Goal: Task Accomplishment & Management: Use online tool/utility

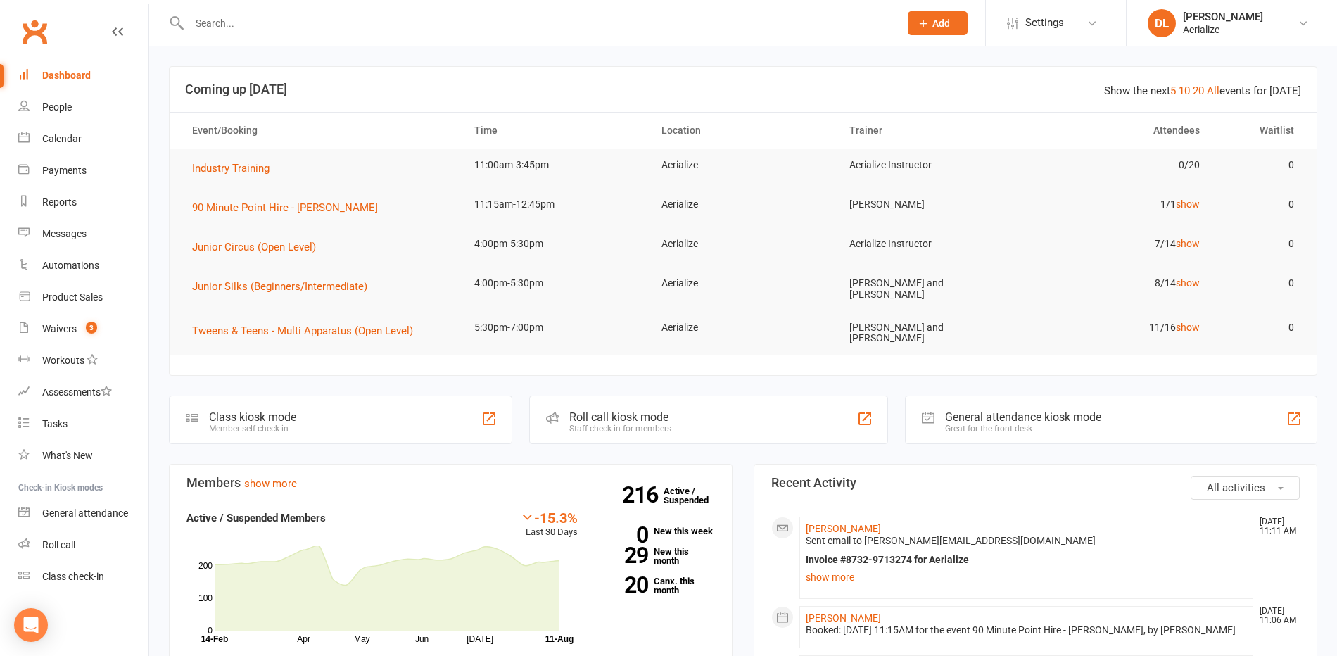
click at [301, 27] on input "text" at bounding box center [537, 23] width 705 height 20
type input "[PERSON_NAME]"
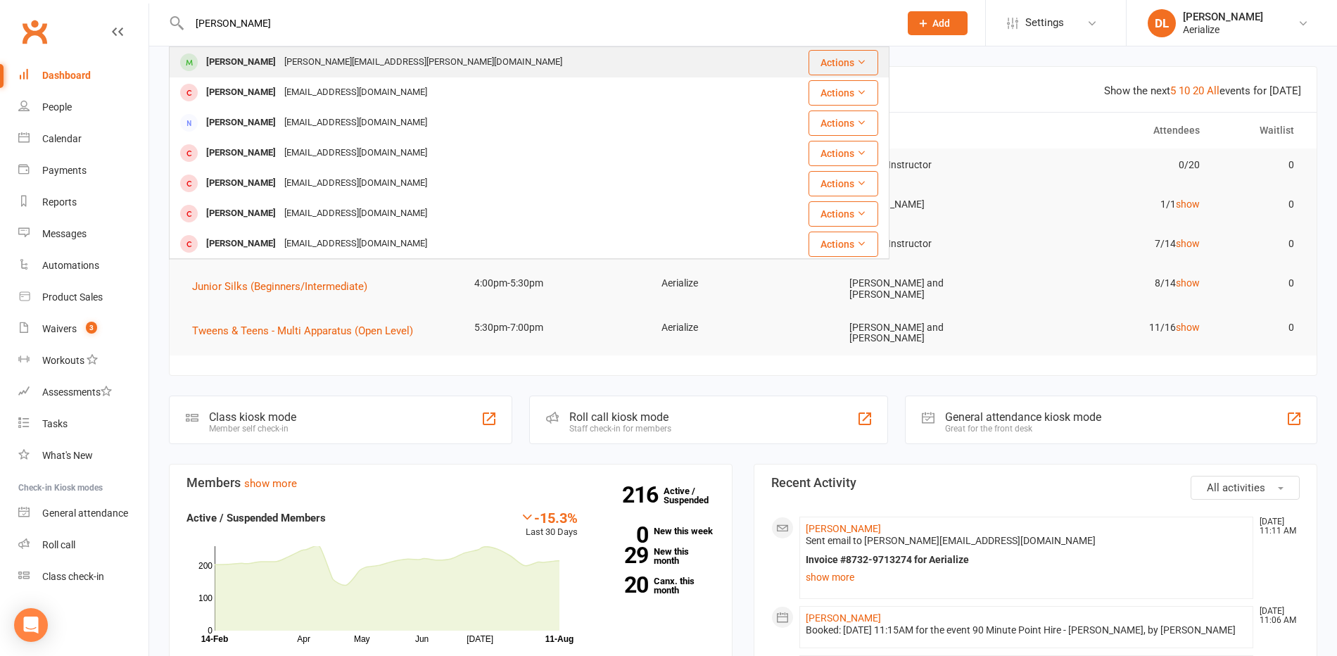
click at [288, 60] on div "[PERSON_NAME][EMAIL_ADDRESS][PERSON_NAME][DOMAIN_NAME]" at bounding box center [423, 62] width 286 height 20
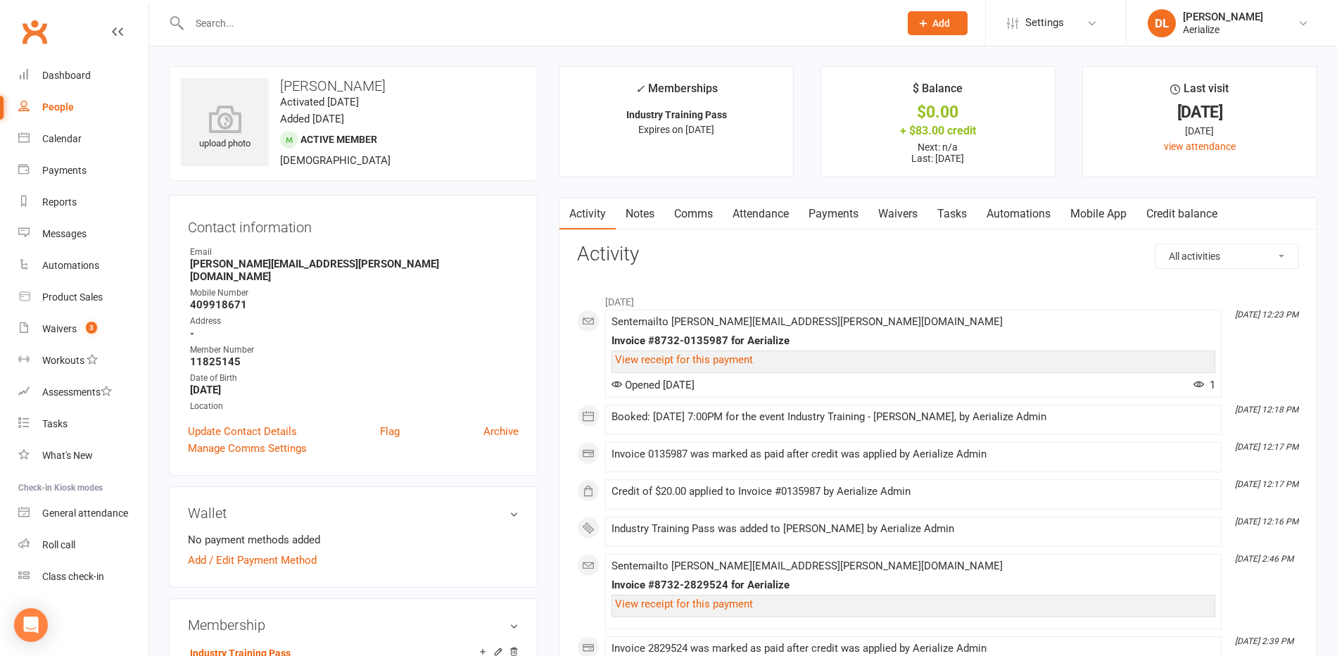
click at [1175, 214] on link "Credit balance" at bounding box center [1182, 214] width 91 height 32
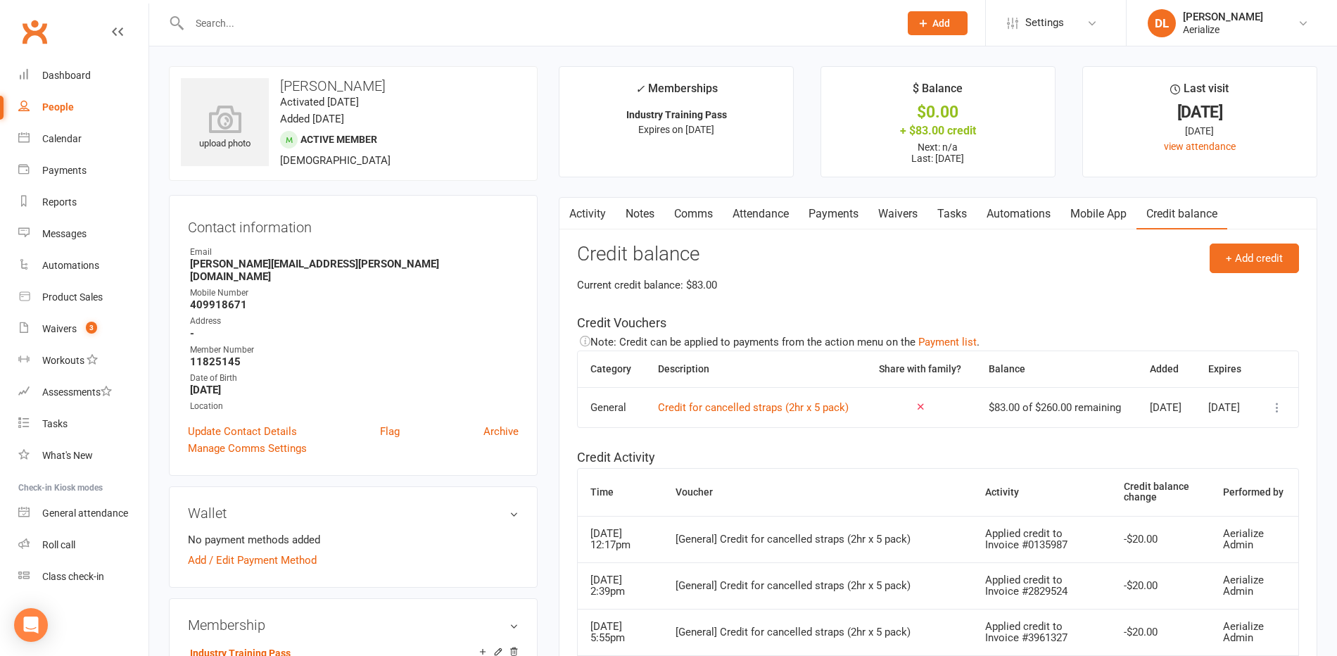
click at [781, 215] on link "Attendance" at bounding box center [761, 214] width 76 height 32
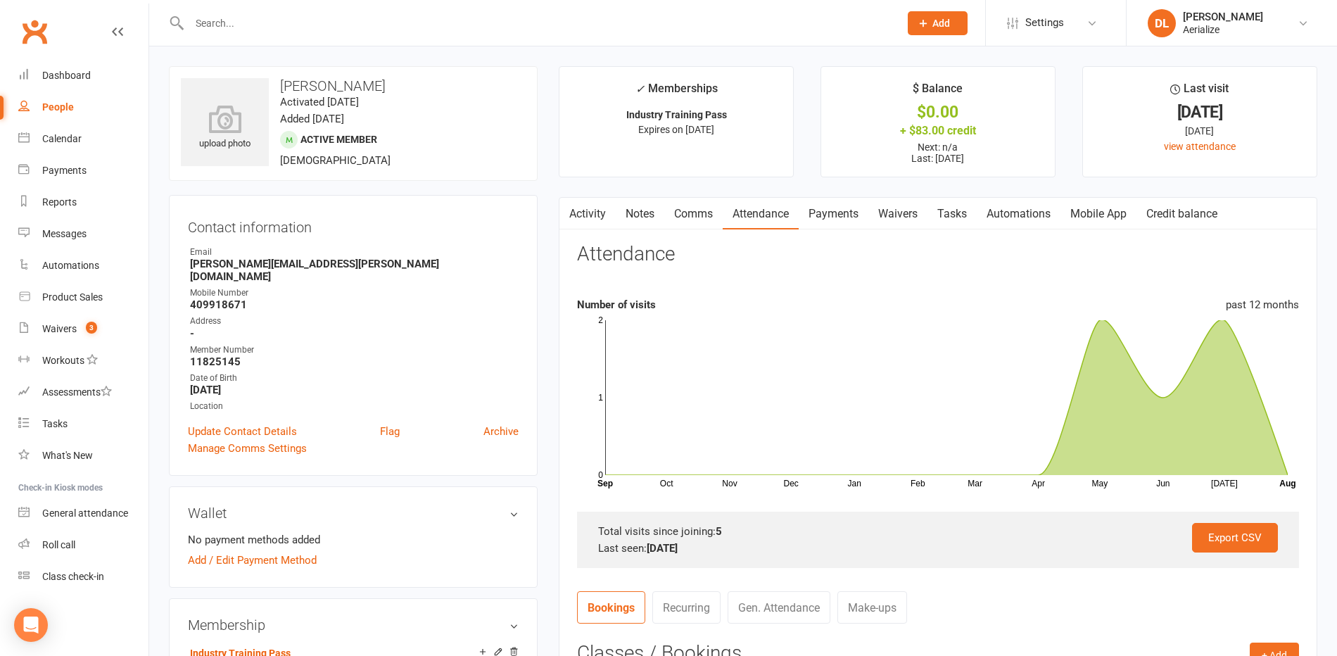
click at [1187, 217] on link "Credit balance" at bounding box center [1182, 214] width 91 height 32
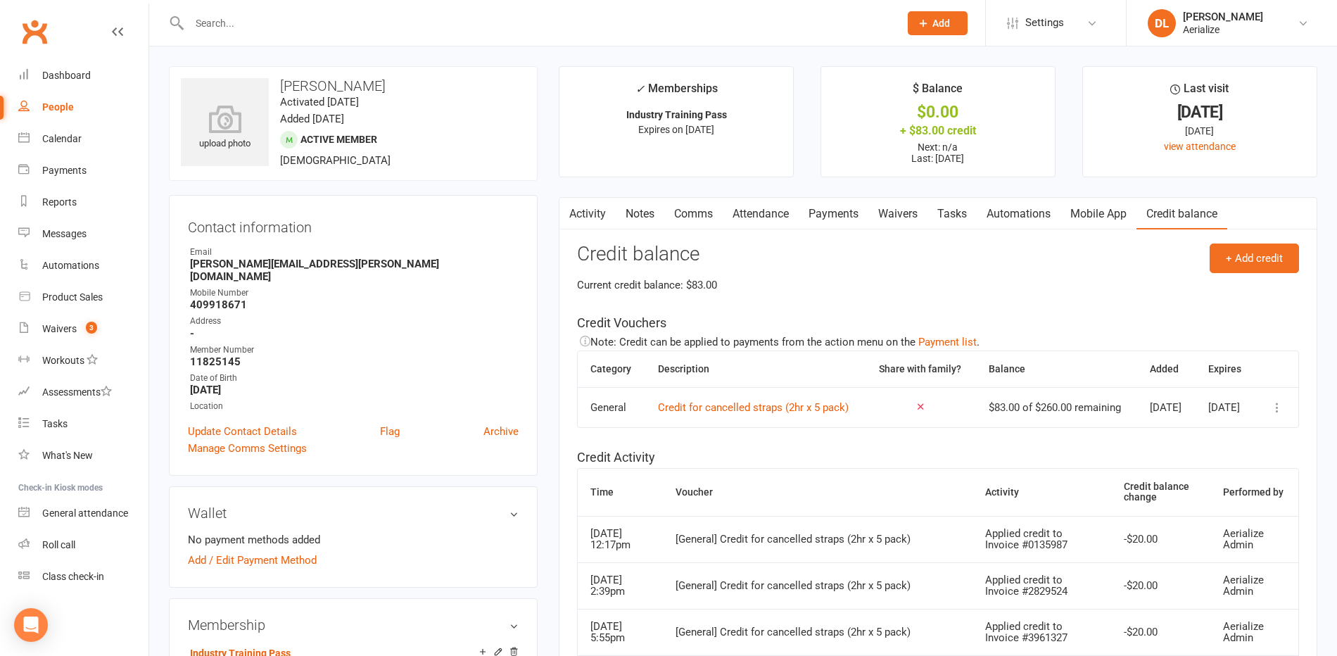
click at [756, 210] on link "Attendance" at bounding box center [761, 214] width 76 height 32
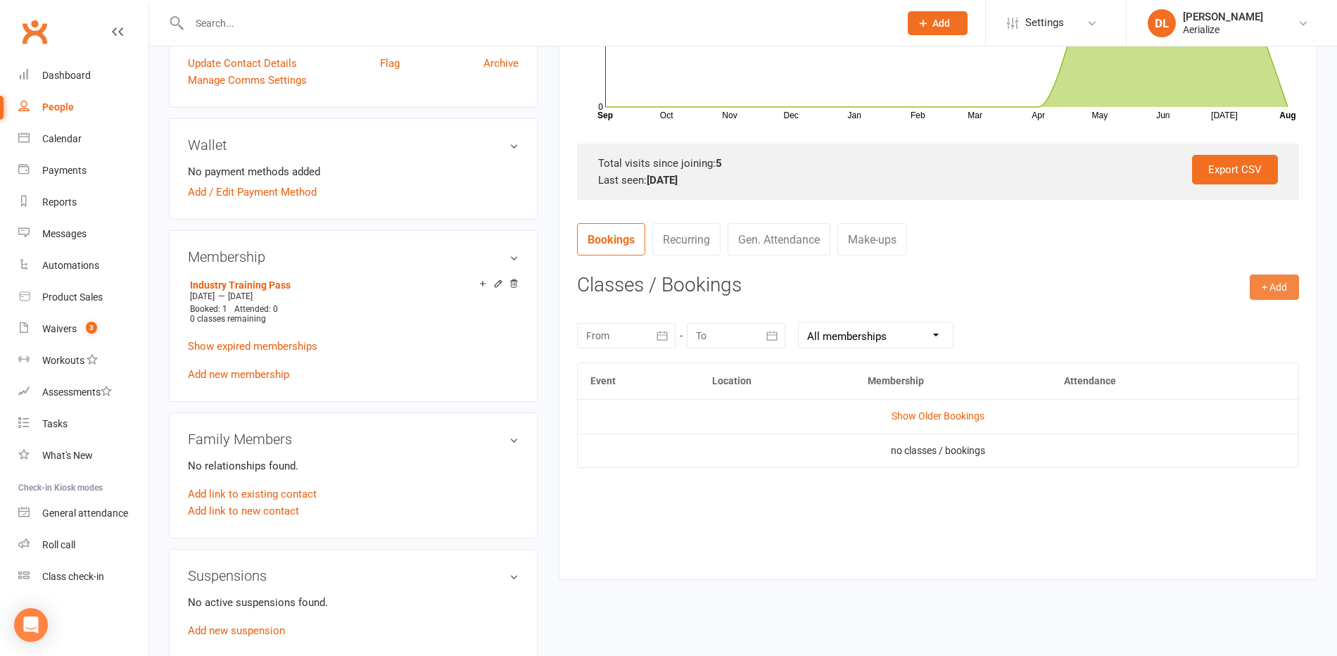
scroll to position [372, 0]
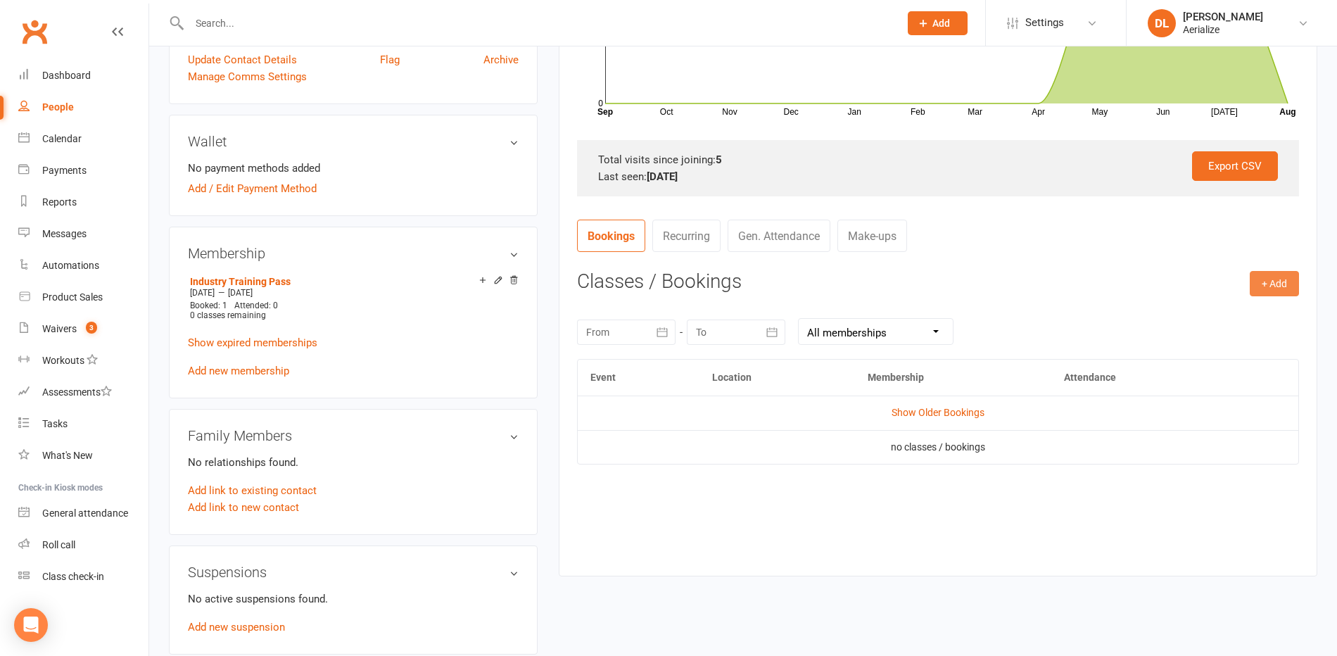
click at [1274, 283] on button "+ Add" at bounding box center [1274, 283] width 49 height 25
click at [1233, 348] on link "Add Appointment" at bounding box center [1228, 343] width 139 height 28
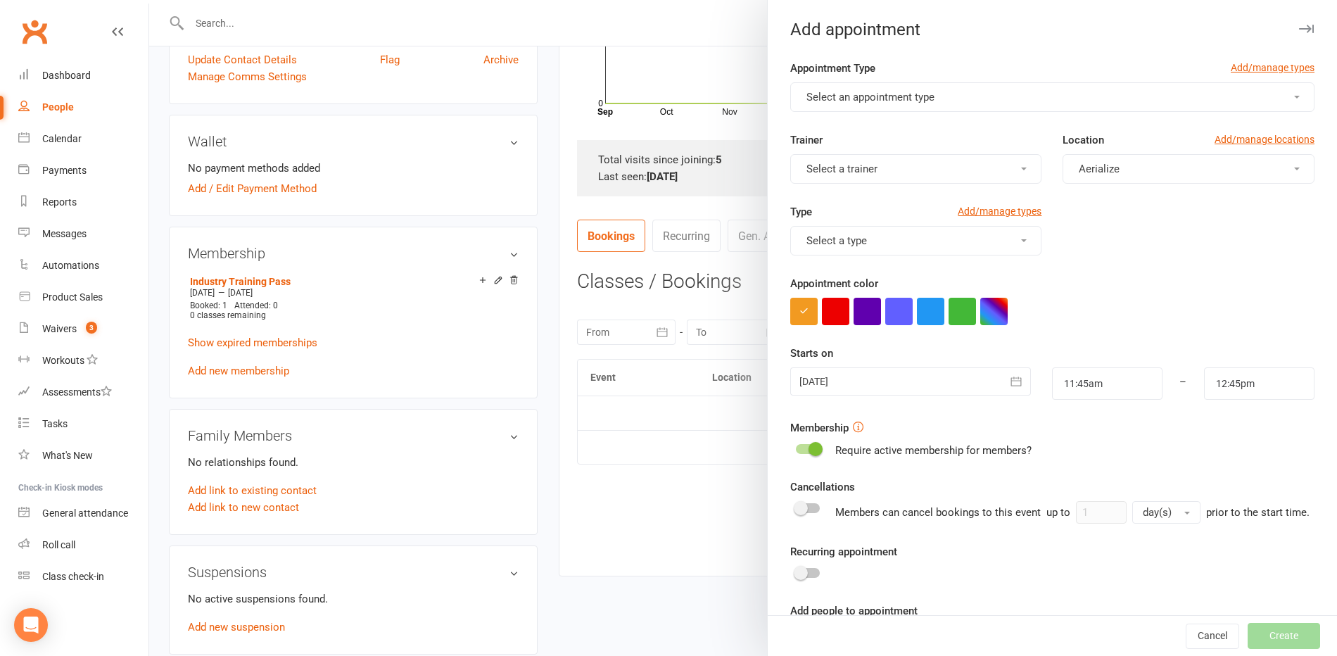
click at [877, 96] on span "Select an appointment type" at bounding box center [871, 97] width 128 height 13
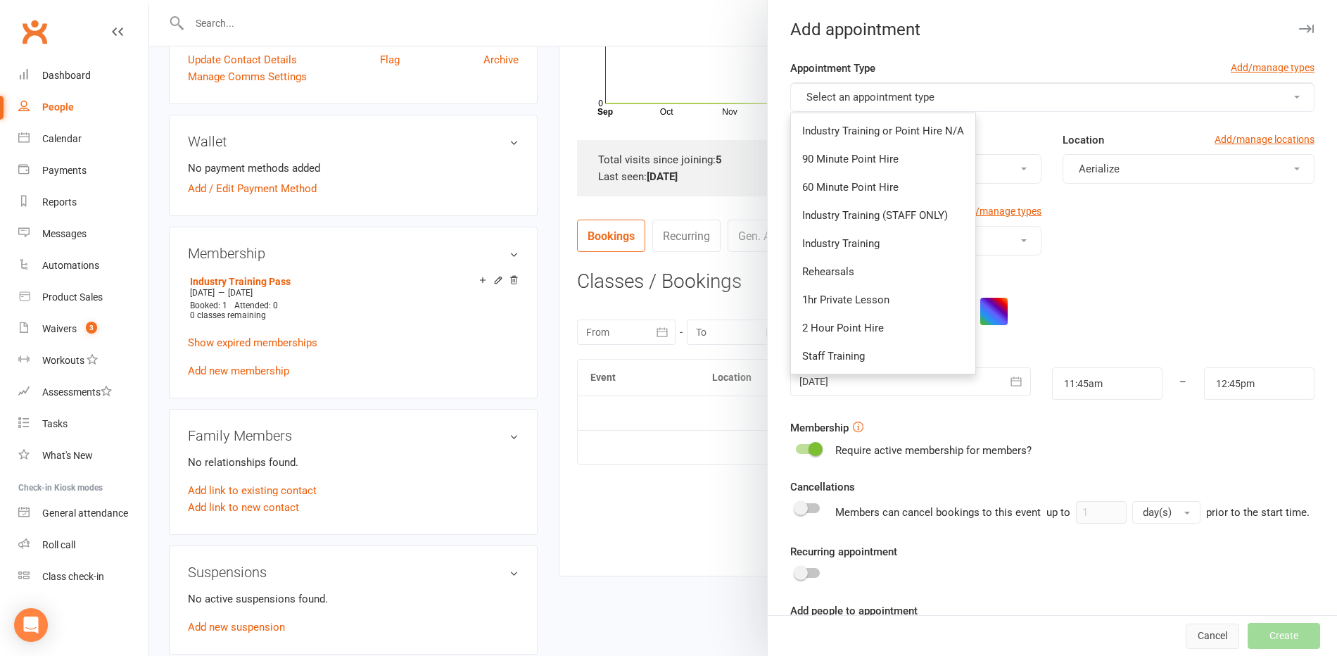
drag, startPoint x: 1220, startPoint y: 626, endPoint x: 1208, endPoint y: 624, distance: 12.3
click at [1220, 626] on button "Cancel" at bounding box center [1212, 636] width 53 height 25
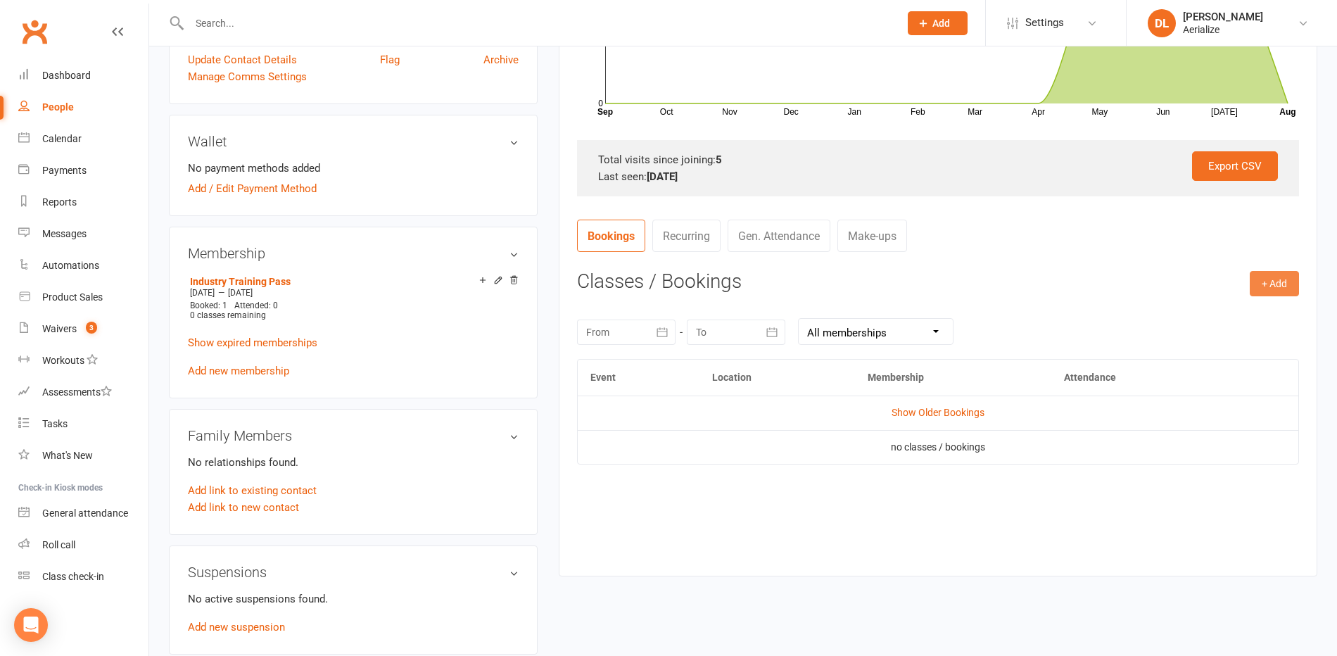
click at [1268, 283] on button "+ Add" at bounding box center [1274, 283] width 49 height 25
click at [1251, 310] on link "Book Event" at bounding box center [1228, 315] width 139 height 28
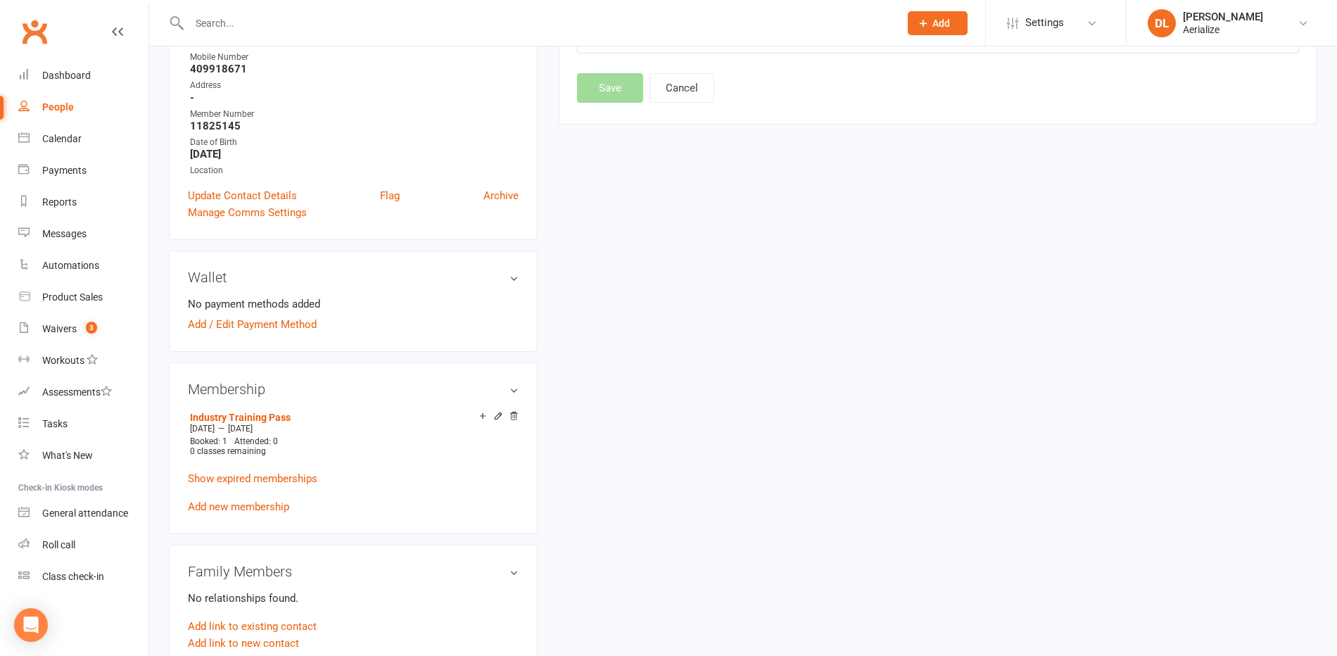
scroll to position [126, 0]
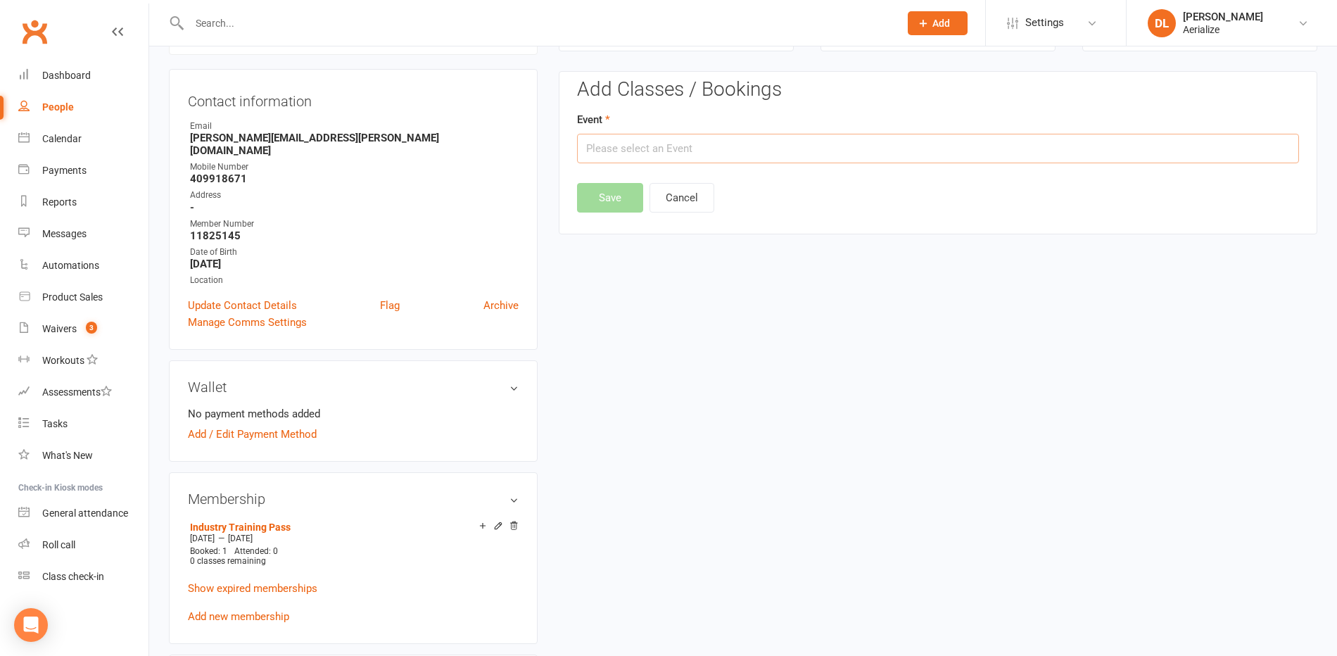
click at [632, 147] on input "text" at bounding box center [938, 149] width 722 height 30
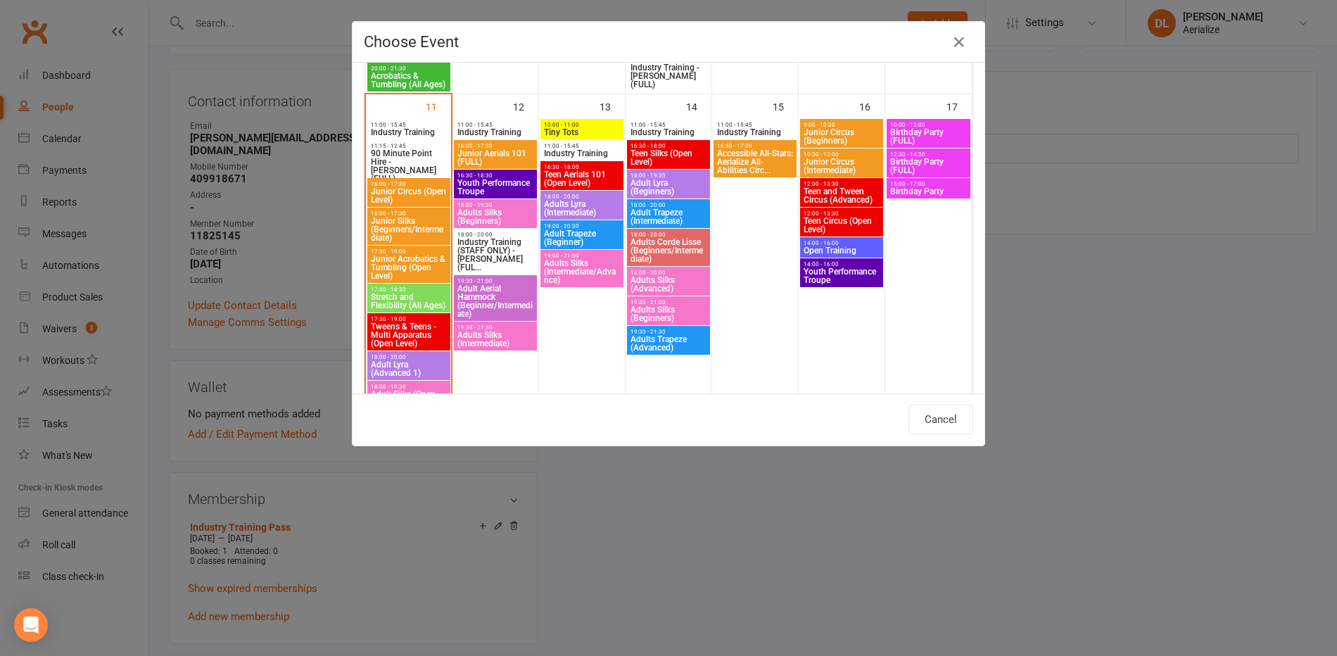
scroll to position [1071, 0]
click at [490, 252] on span "Industry Training (STAFF ONLY) - [PERSON_NAME] (FUL..." at bounding box center [495, 256] width 77 height 34
type input "Industry Training (STAFF ONLY) - [PERSON_NAME] (FUL... - [DATE] 6:00:00 PM"
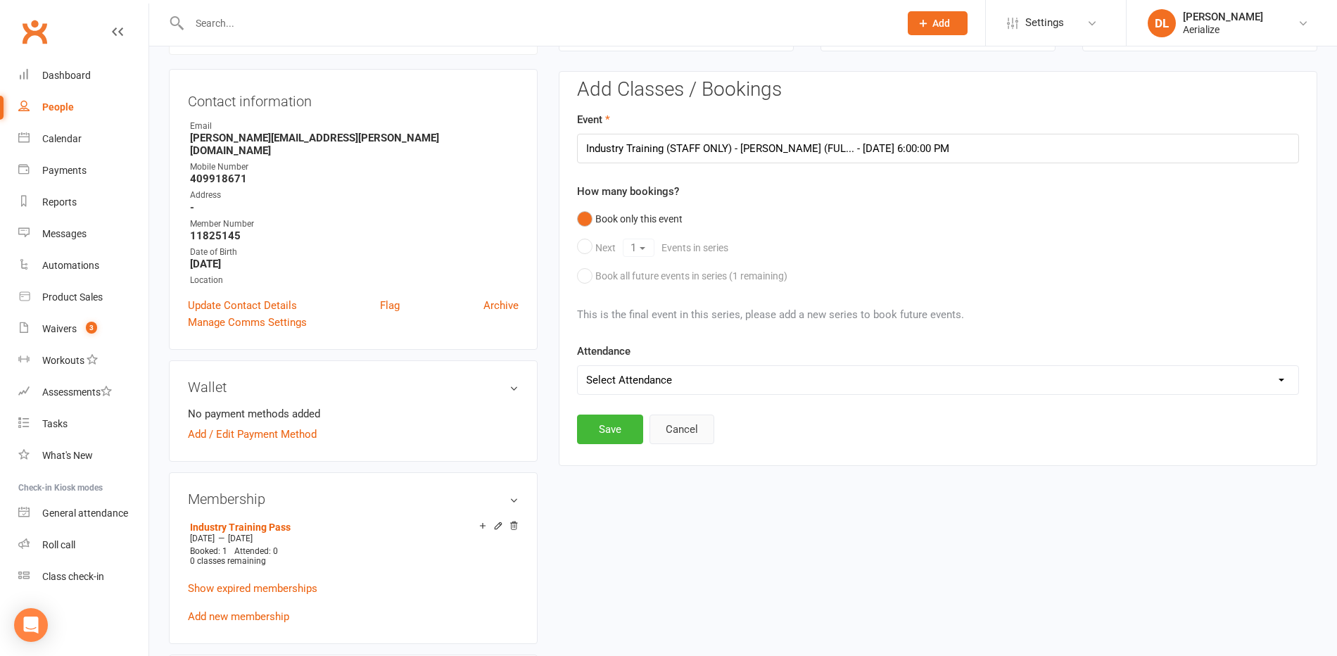
drag, startPoint x: 676, startPoint y: 424, endPoint x: 662, endPoint y: 420, distance: 14.0
click at [675, 424] on button "Cancel" at bounding box center [682, 430] width 65 height 30
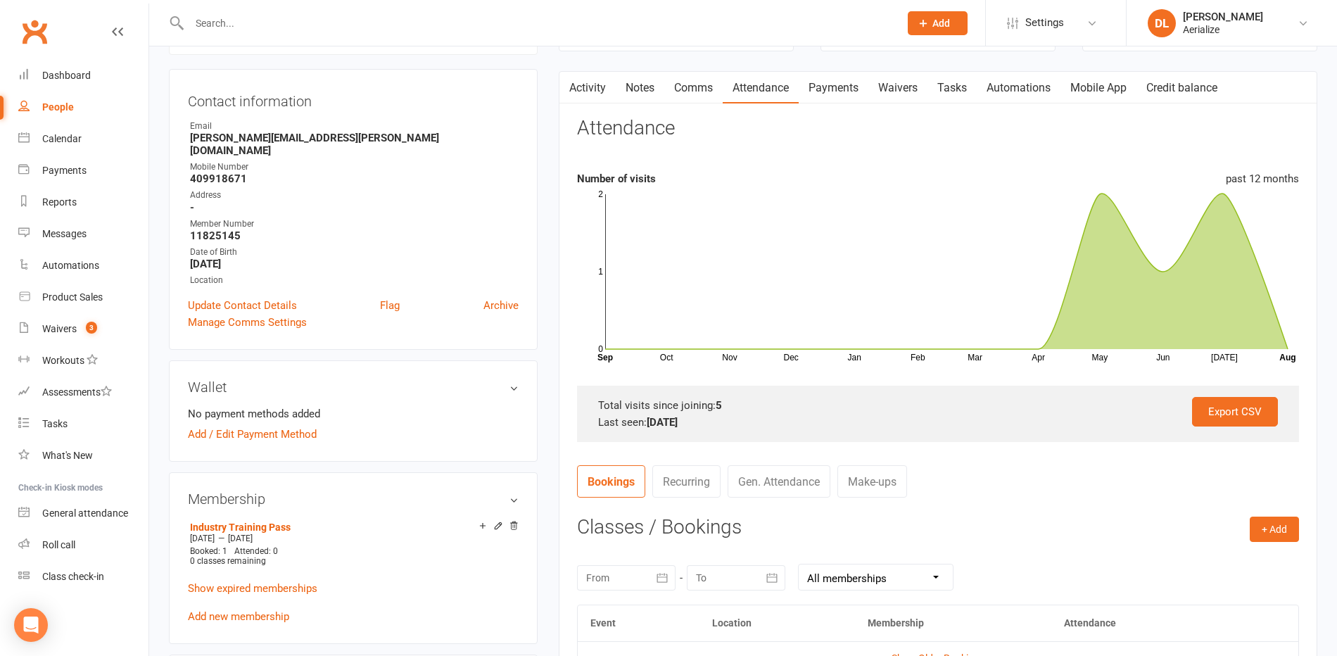
scroll to position [125, 0]
click at [1282, 538] on button "+ Add" at bounding box center [1274, 529] width 49 height 25
click at [1252, 595] on link "Add Appointment" at bounding box center [1228, 590] width 139 height 28
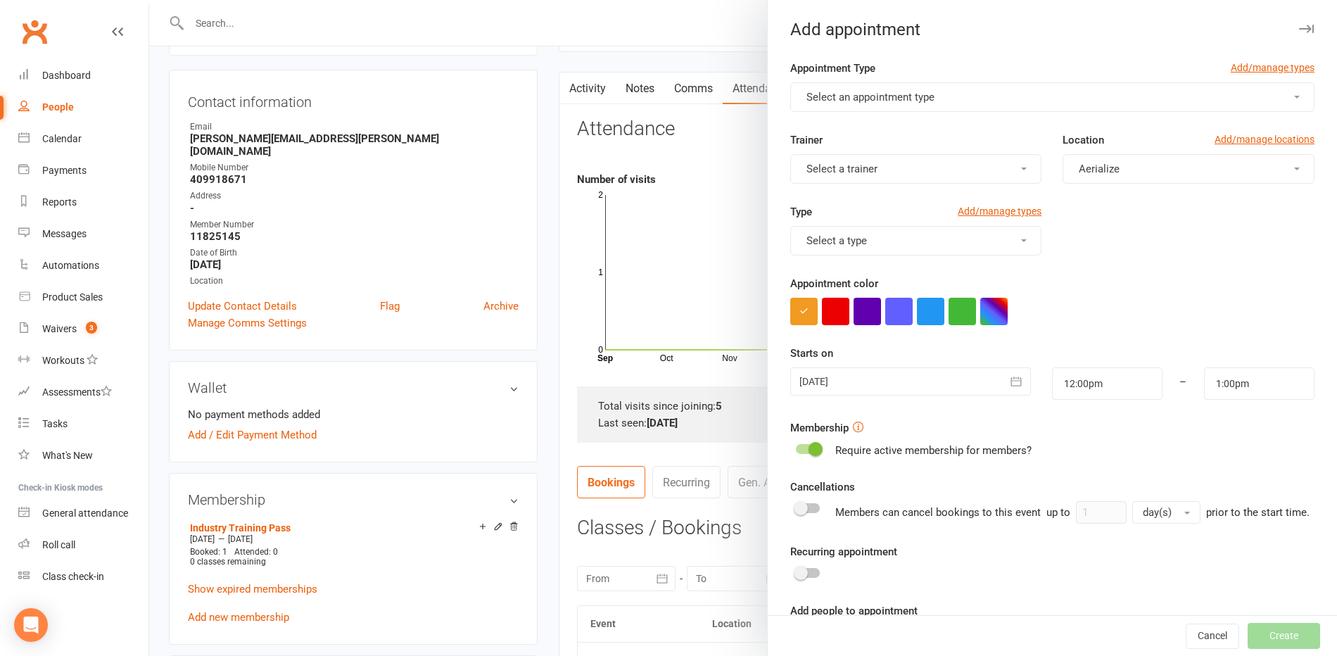
drag, startPoint x: 662, startPoint y: 72, endPoint x: 714, endPoint y: 99, distance: 57.9
click at [664, 73] on div at bounding box center [743, 328] width 1188 height 656
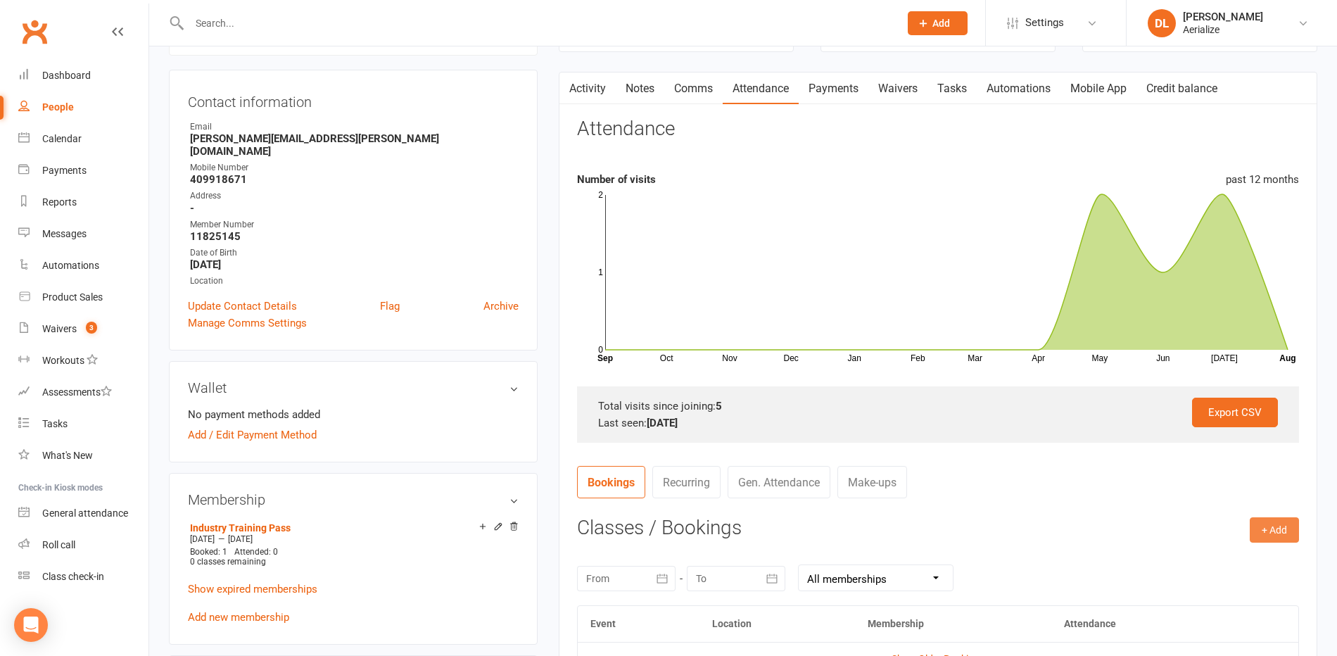
click at [1265, 527] on button "+ Add" at bounding box center [1274, 529] width 49 height 25
click at [1208, 555] on link "Book Event" at bounding box center [1228, 562] width 139 height 28
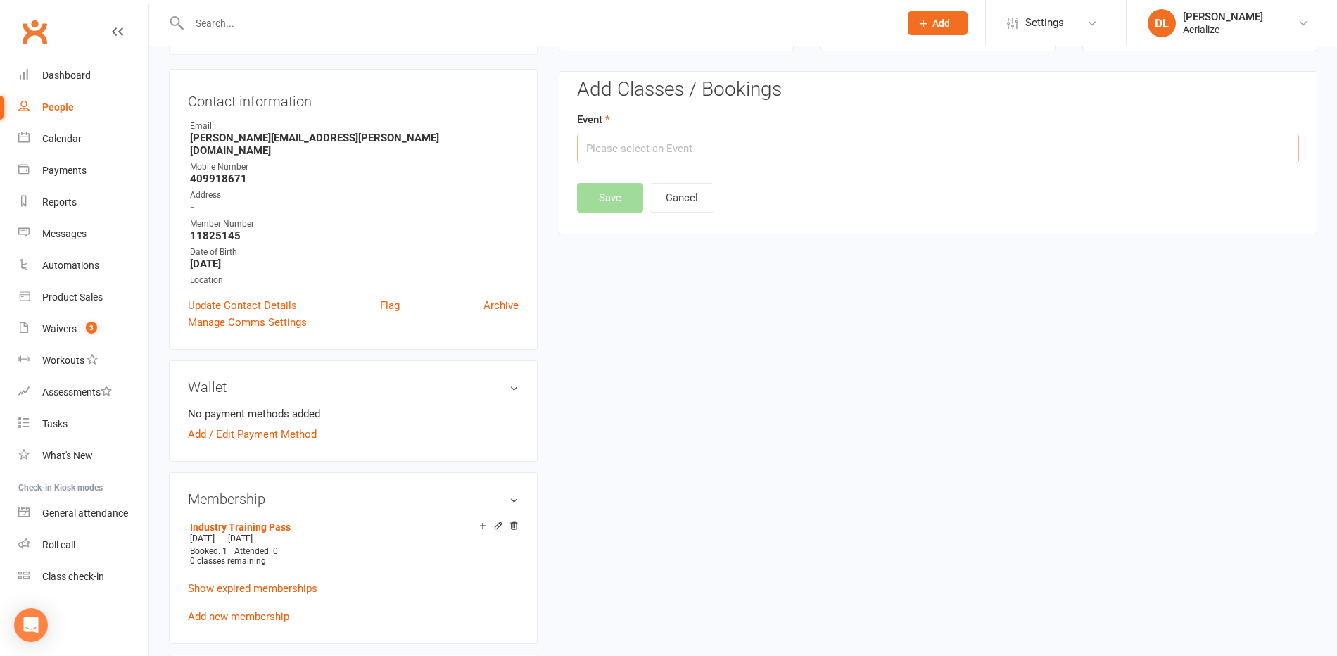
click at [674, 144] on input "text" at bounding box center [938, 149] width 722 height 30
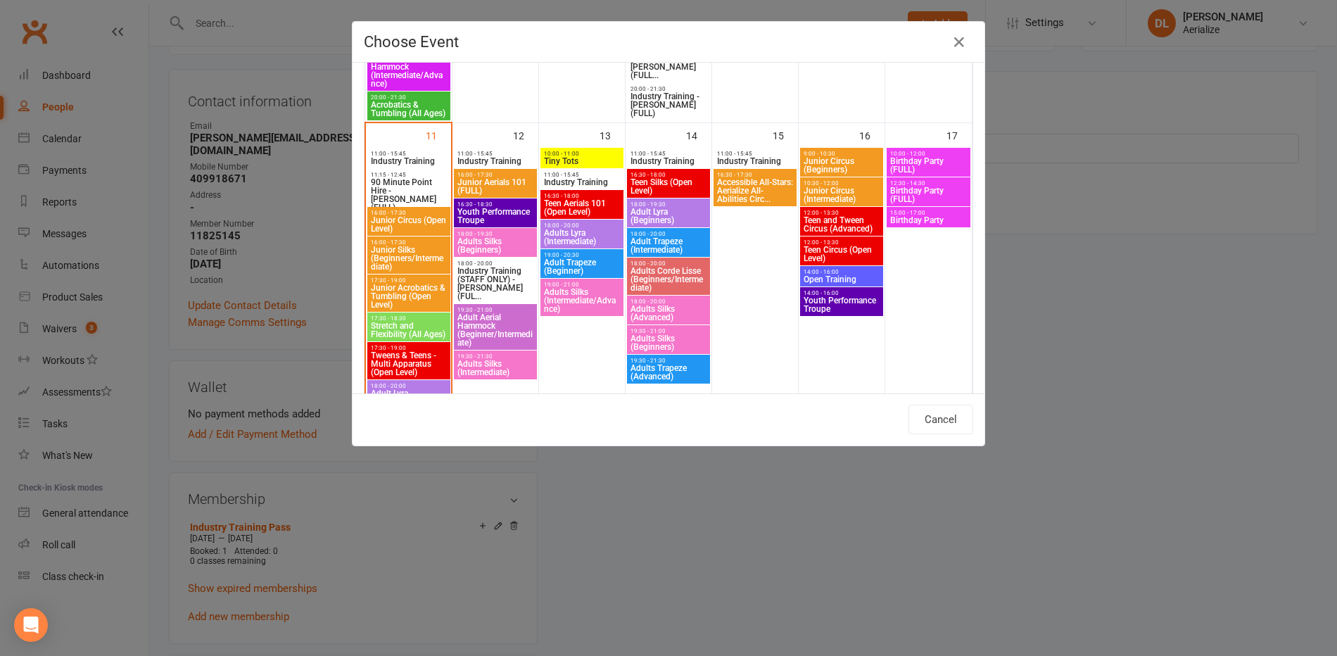
scroll to position [1058, 0]
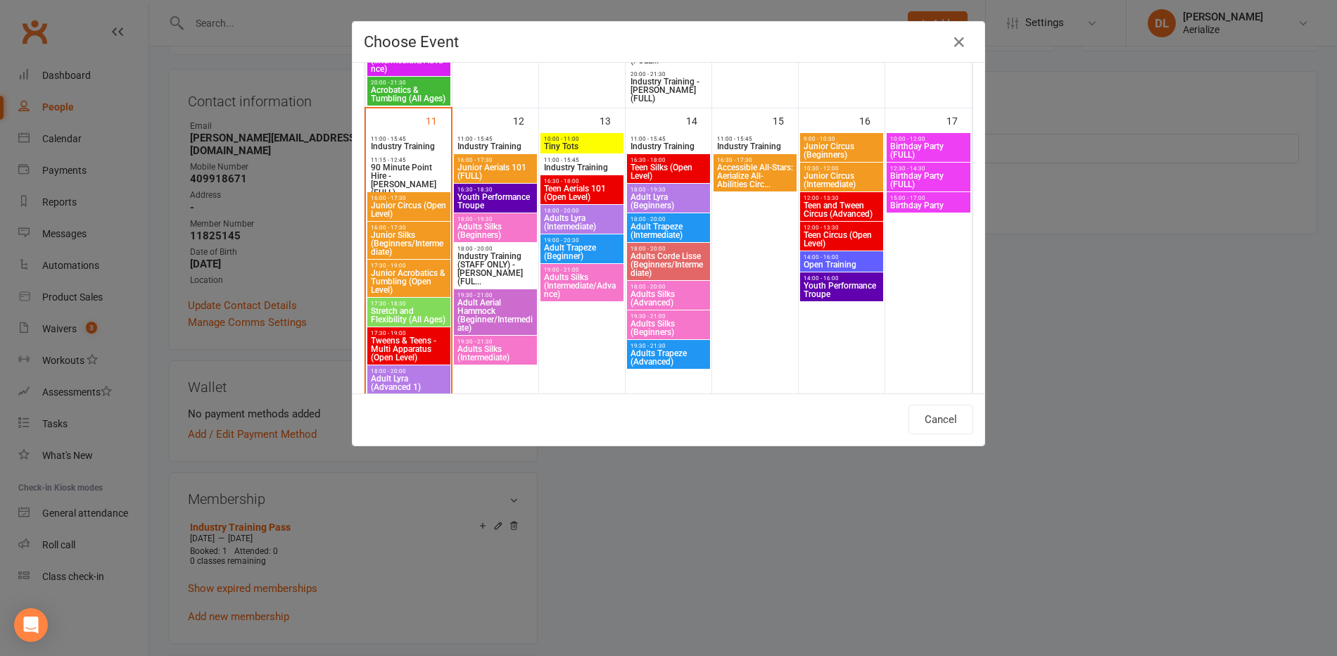
click at [487, 142] on span "Industry Training" at bounding box center [495, 146] width 77 height 8
type input "Industry Training - [DATE] 11:00:00 AM"
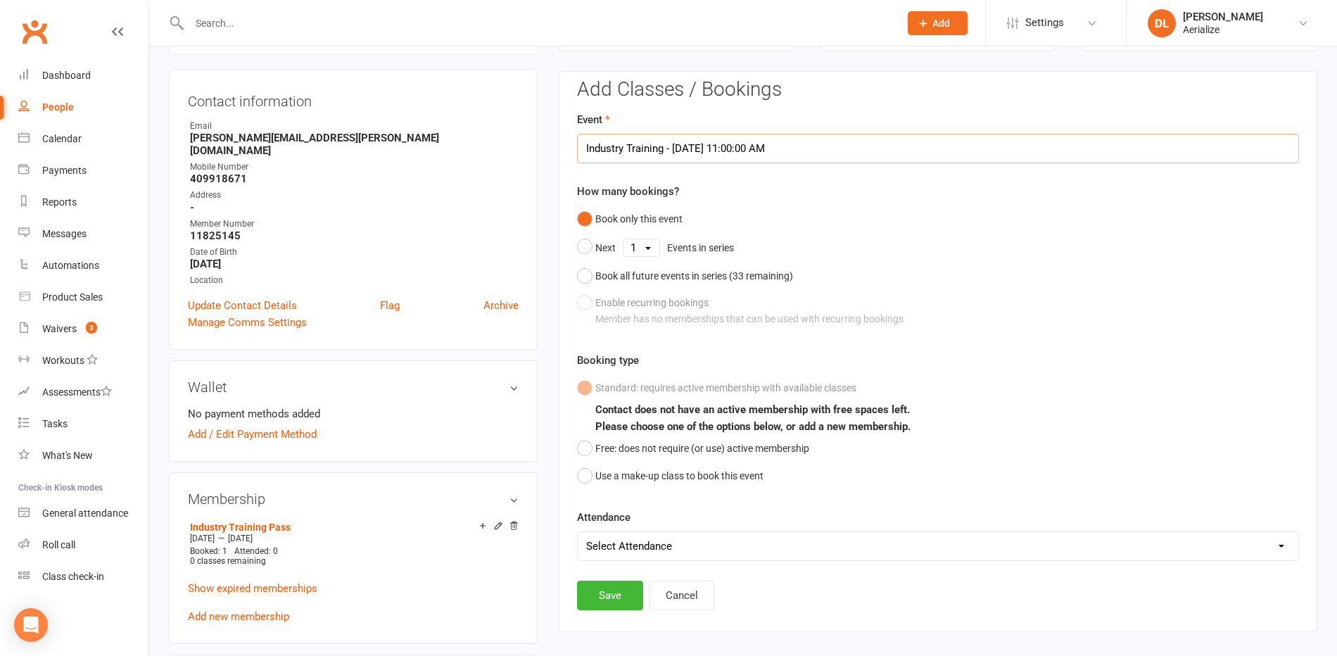
click at [816, 155] on input "Industry Training - [DATE] 11:00:00 AM" at bounding box center [938, 149] width 722 height 30
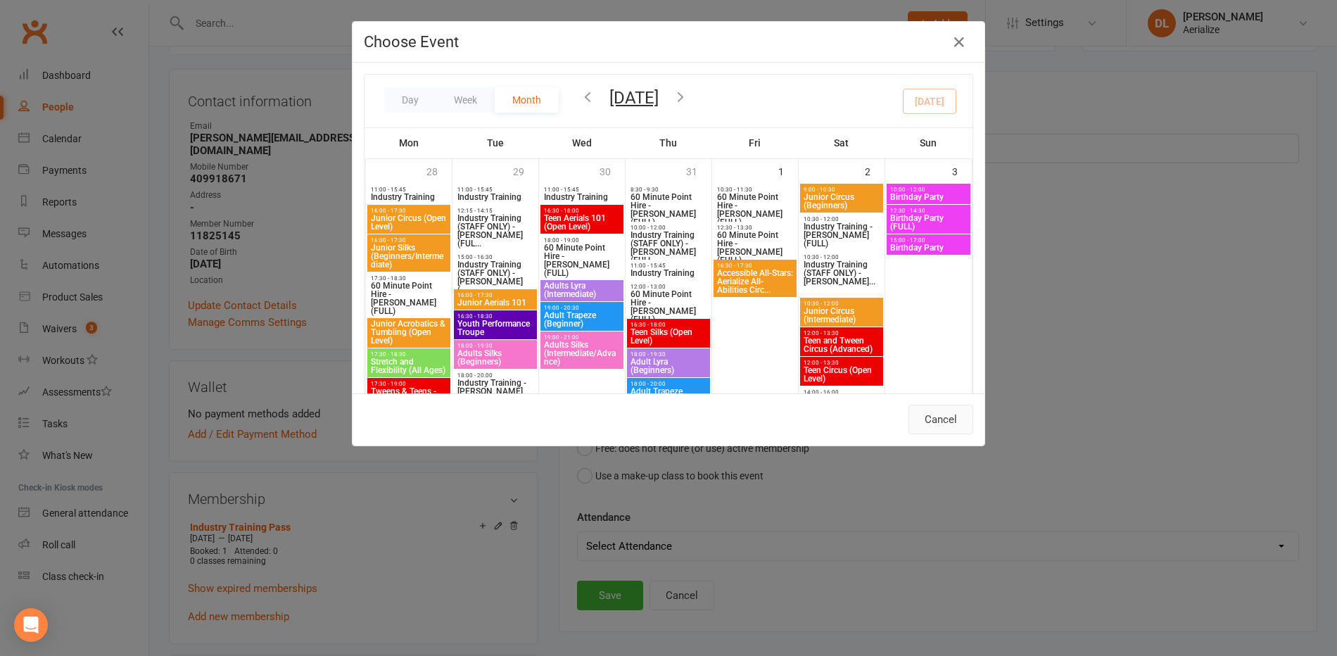
click at [948, 420] on button "Cancel" at bounding box center [941, 420] width 65 height 30
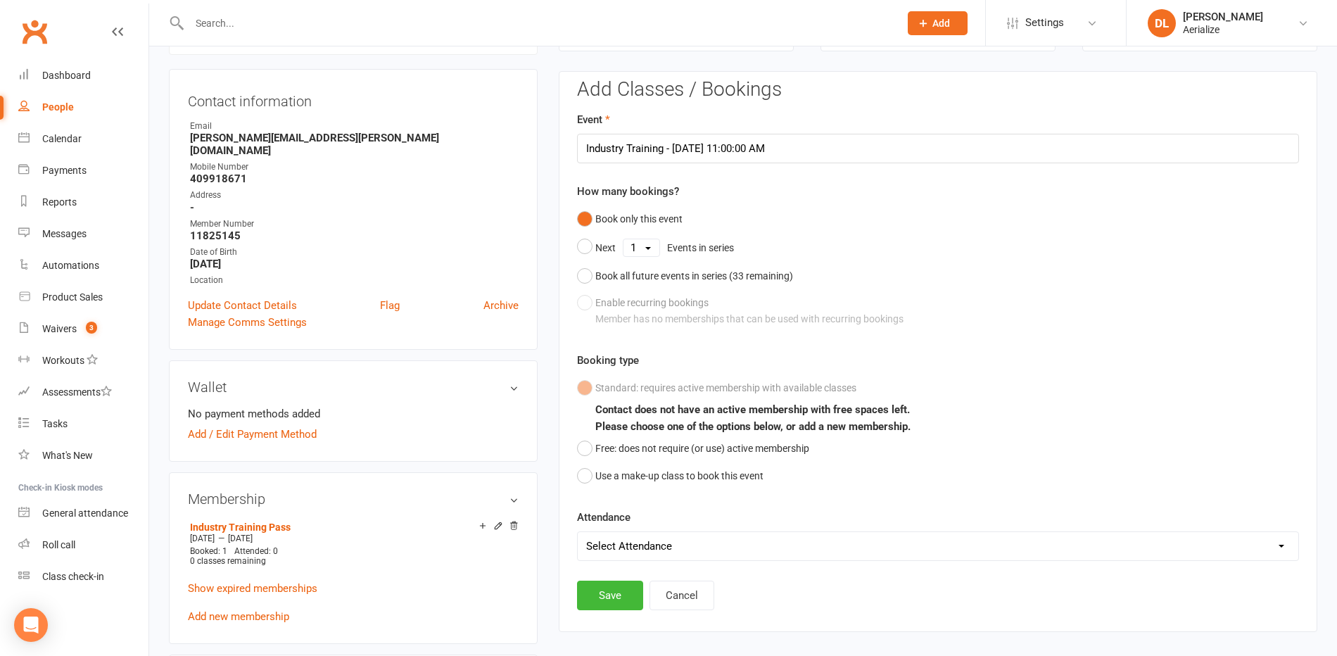
click at [740, 550] on select "Select Attendance Attended Absent" at bounding box center [938, 546] width 721 height 28
click at [826, 467] on div "Standard: requires active membership with available classes Contact does not ha…" at bounding box center [938, 431] width 722 height 115
click at [692, 595] on button "Cancel" at bounding box center [682, 596] width 65 height 30
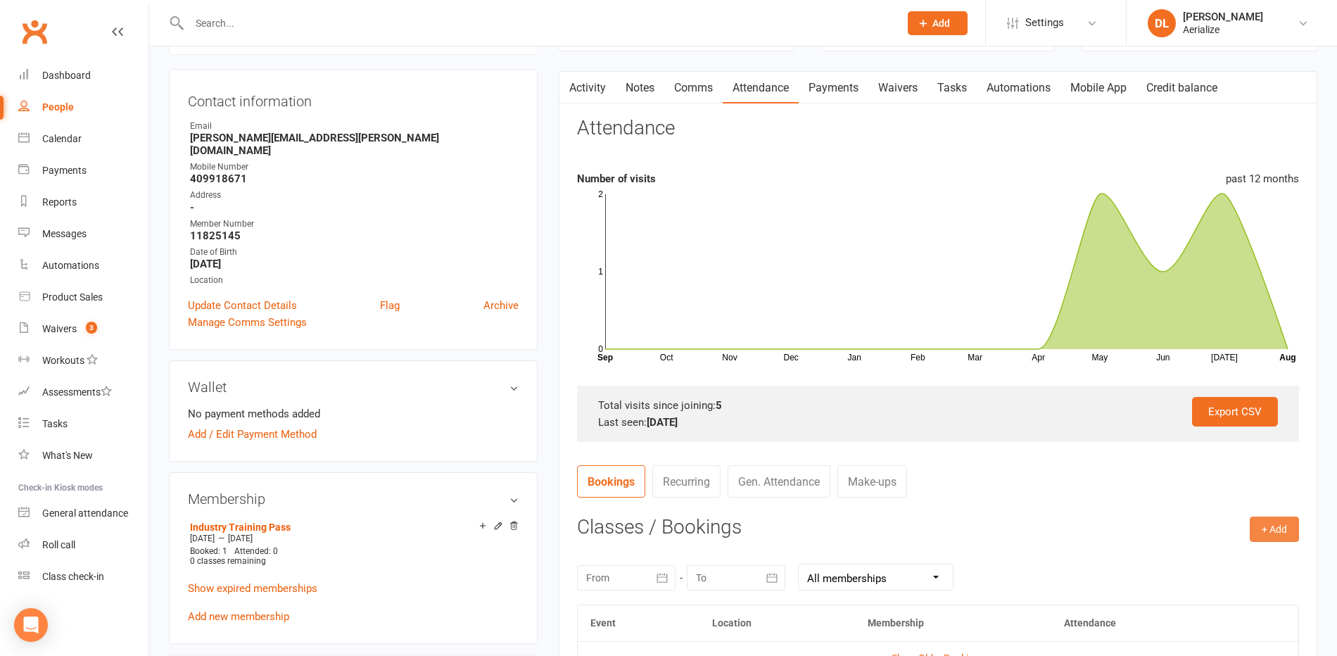
click at [1284, 524] on button "+ Add" at bounding box center [1274, 529] width 49 height 25
click at [1249, 581] on link "Add Appointment" at bounding box center [1228, 589] width 139 height 28
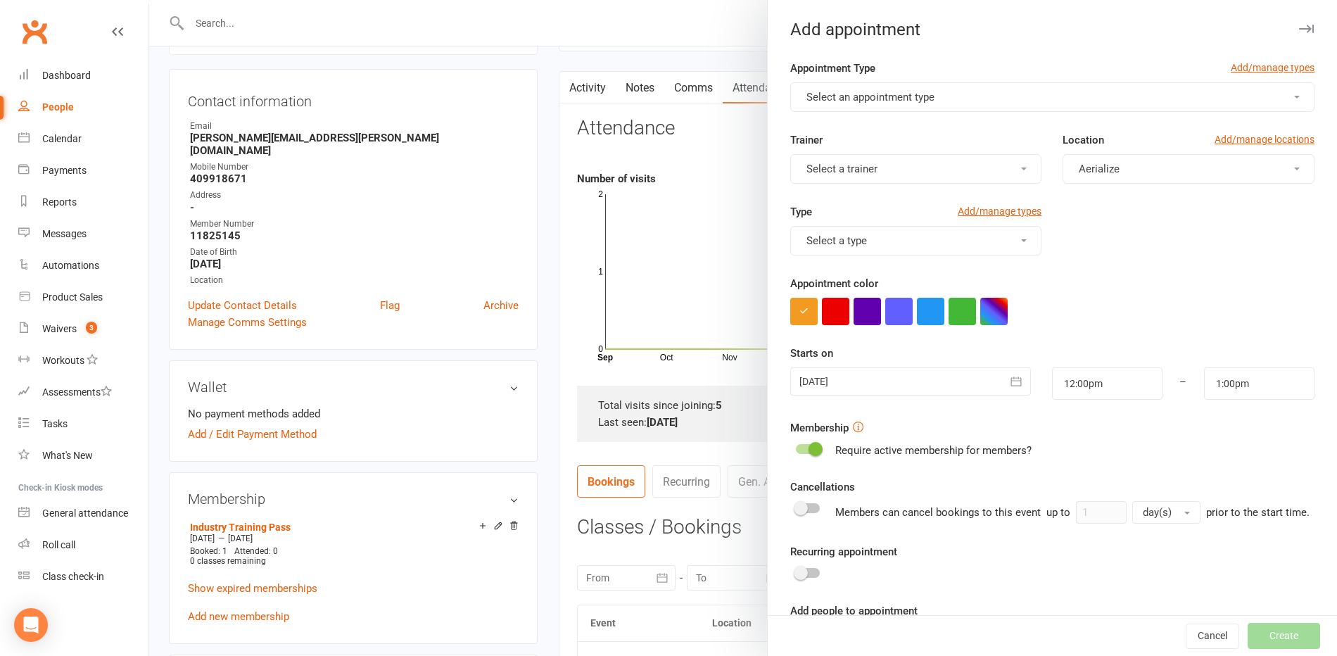
click at [968, 91] on button "Select an appointment type" at bounding box center [1052, 97] width 524 height 30
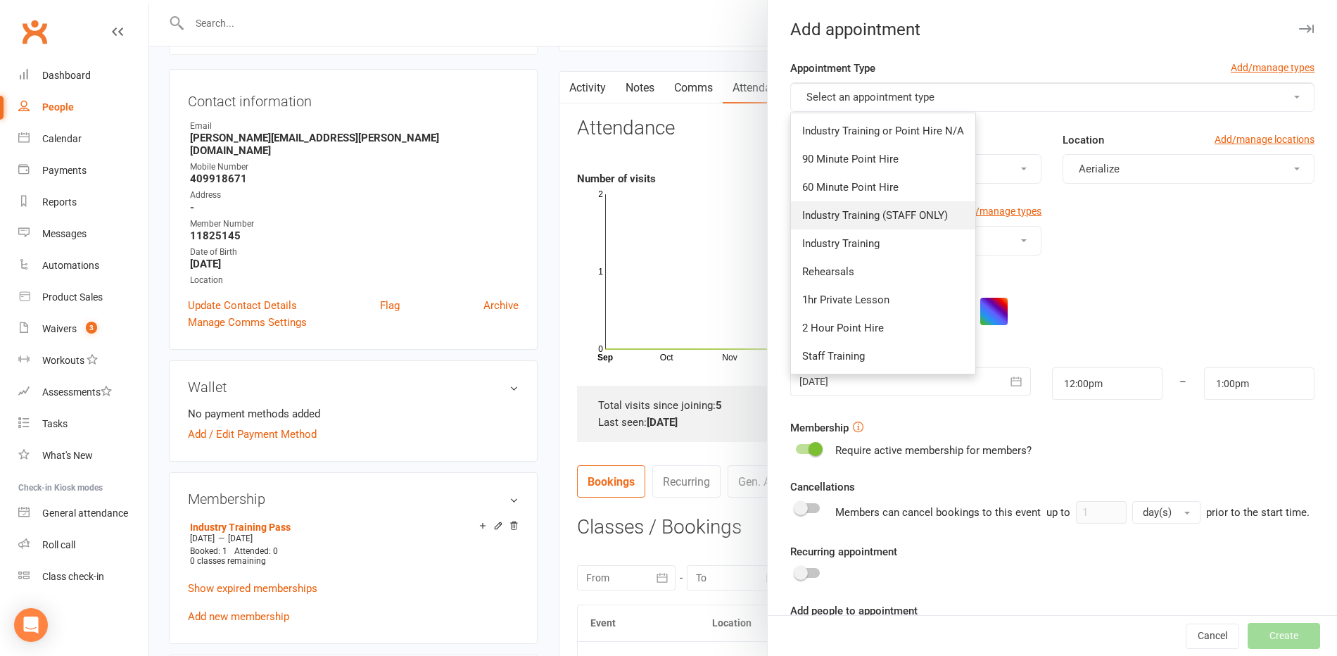
click at [878, 221] on link "Industry Training (STAFF ONLY)" at bounding box center [883, 215] width 184 height 28
type input "2:00pm"
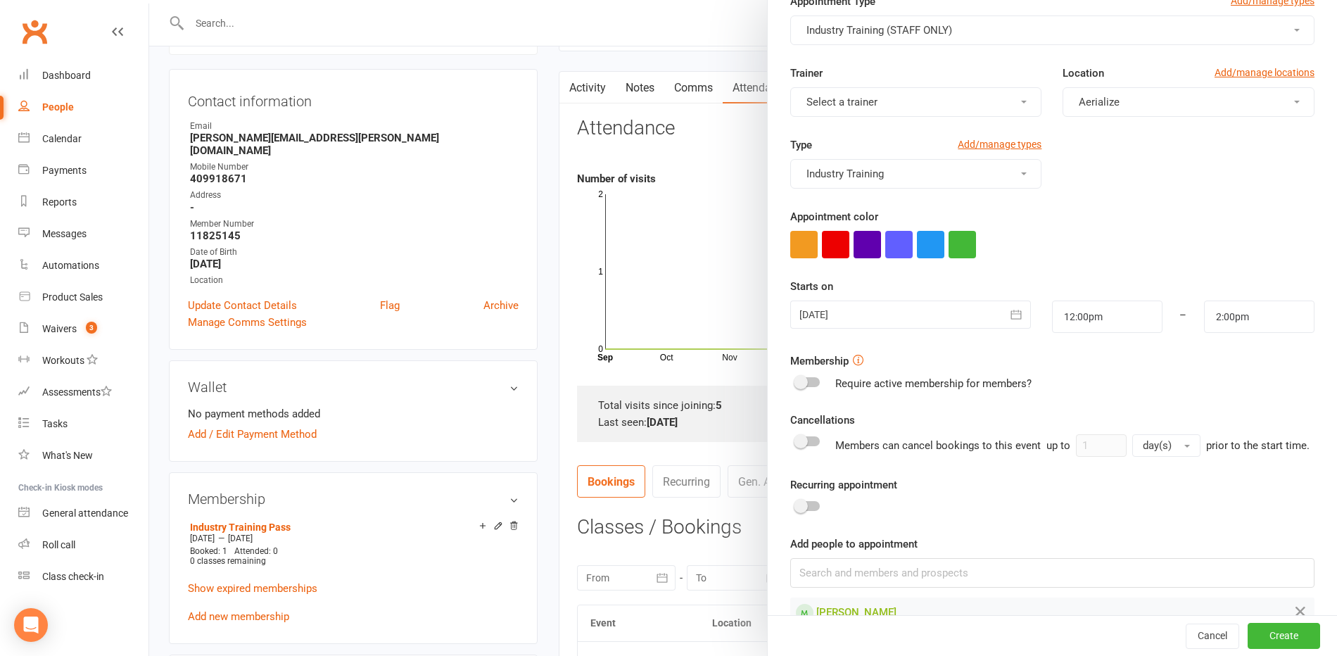
scroll to position [0, 0]
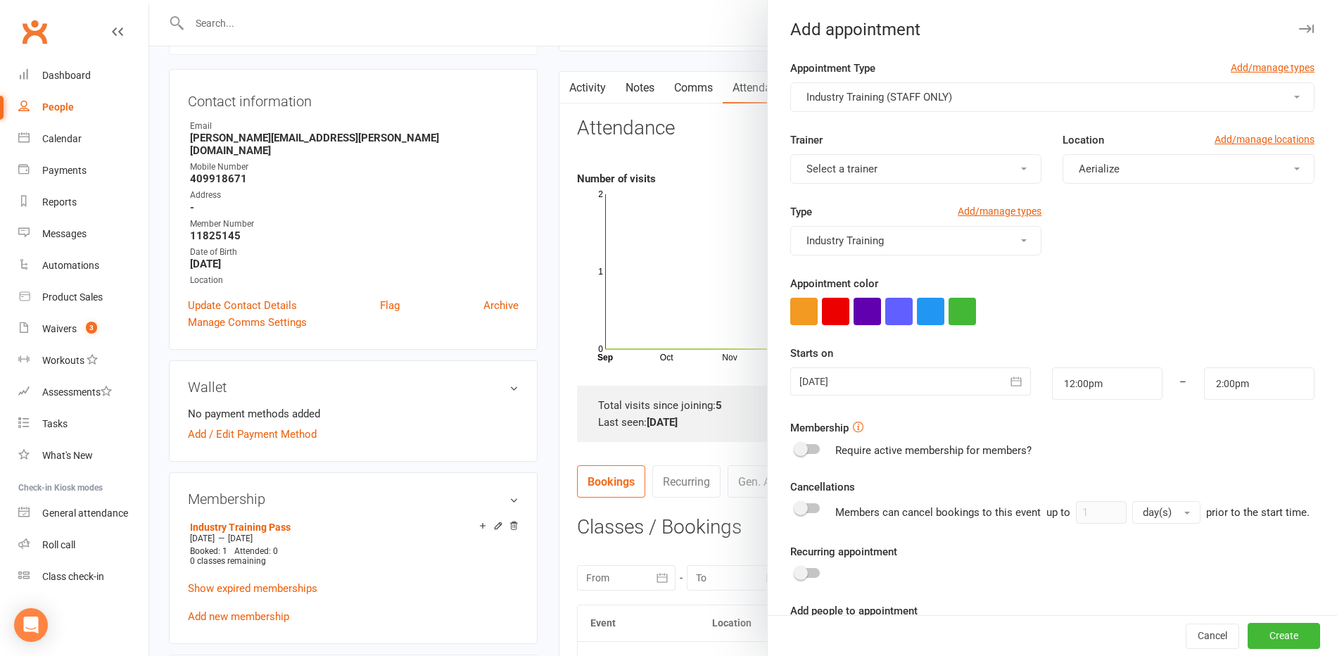
click at [1025, 232] on button "Industry Training" at bounding box center [916, 241] width 252 height 30
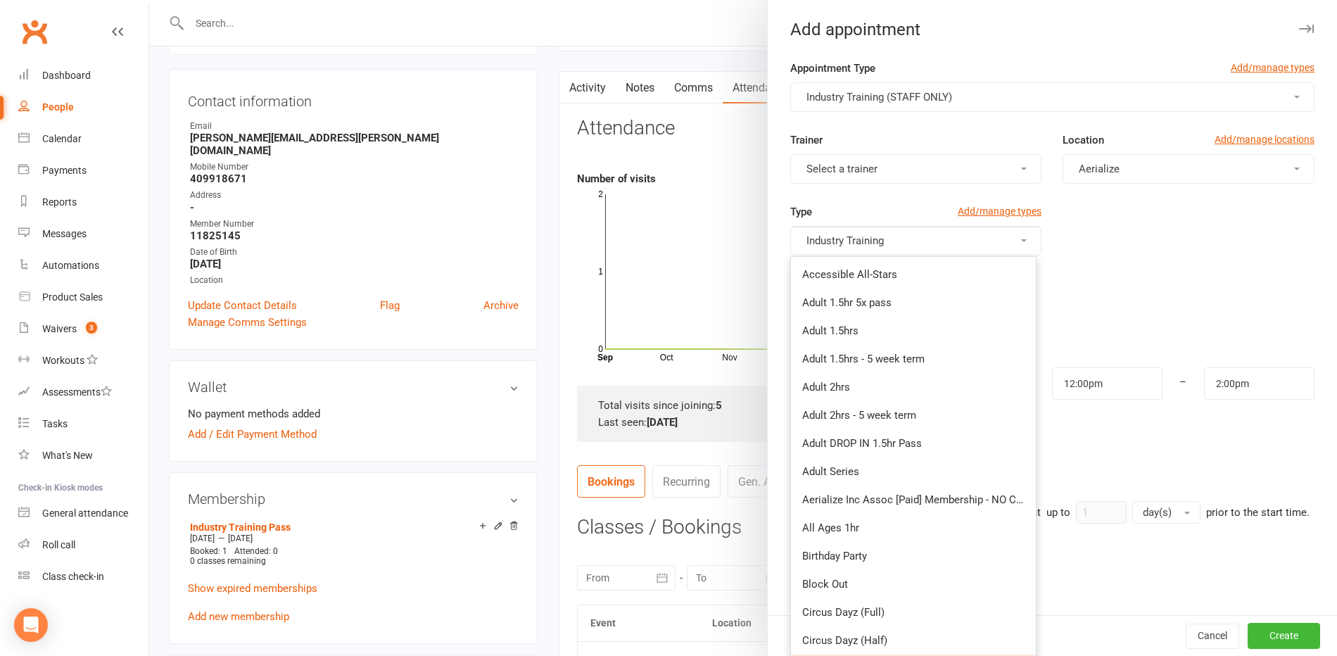
click at [1023, 233] on button "Industry Training" at bounding box center [916, 241] width 252 height 30
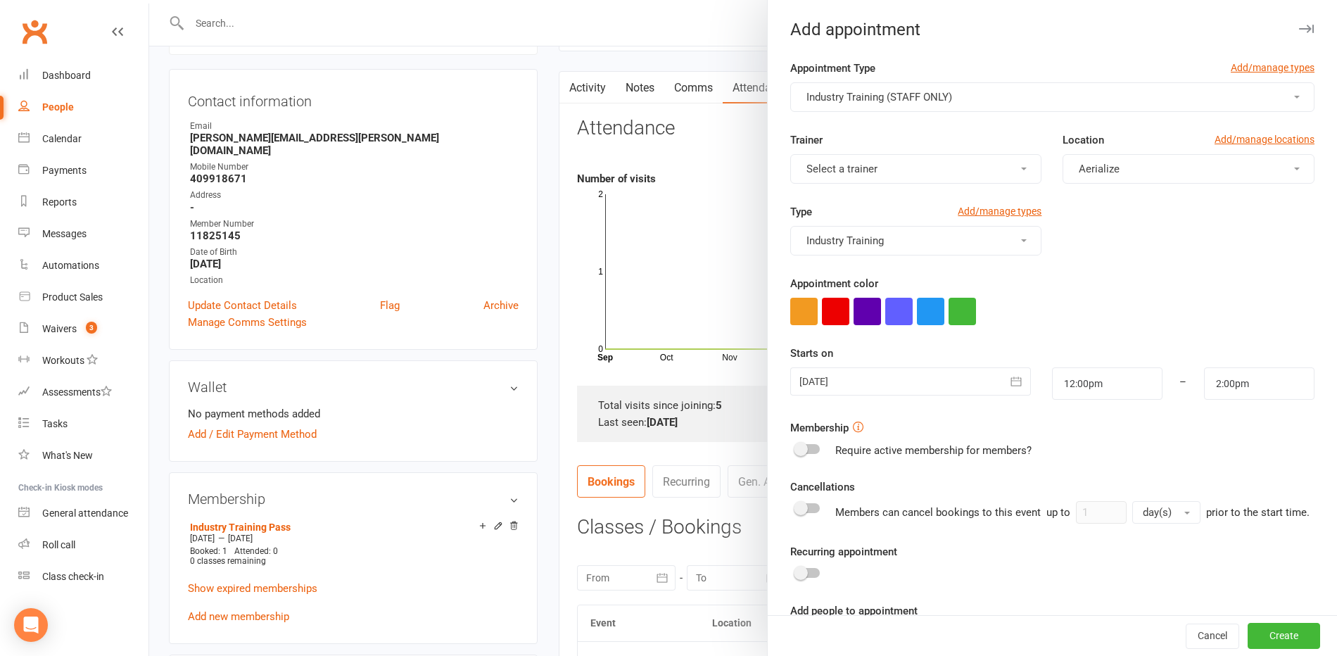
click at [1012, 174] on button "Select a trainer" at bounding box center [916, 169] width 252 height 30
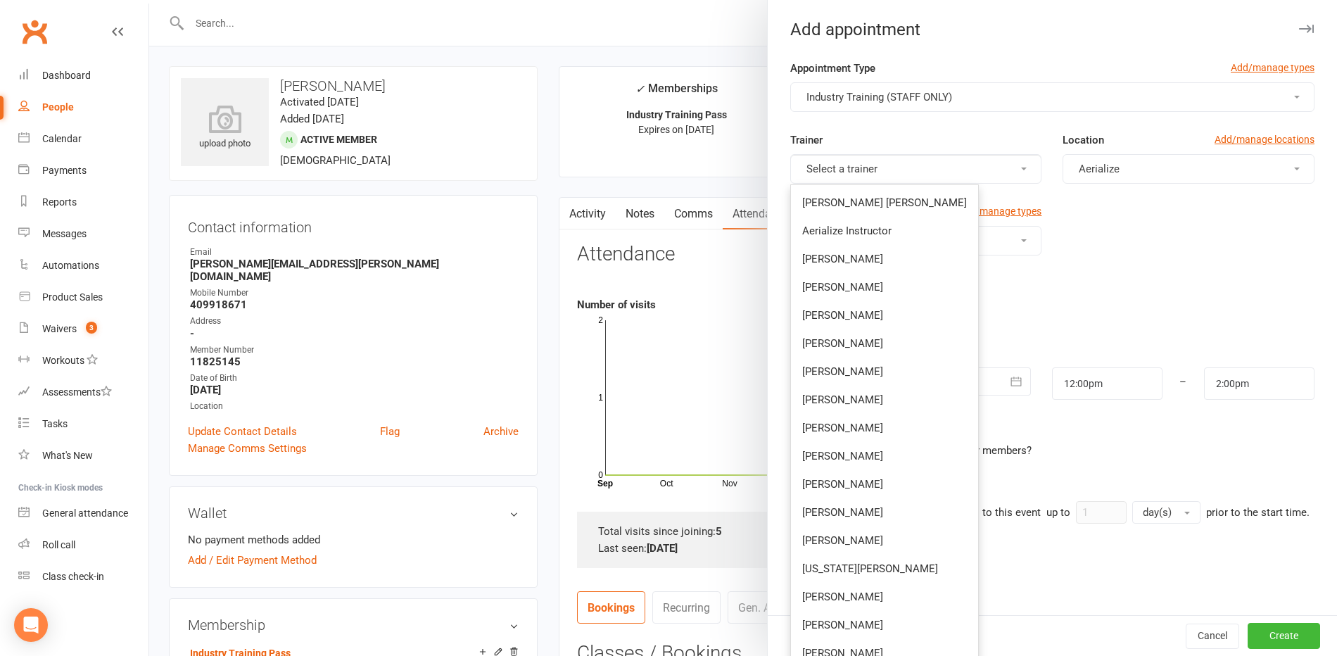
click at [932, 172] on button "Select a trainer" at bounding box center [916, 169] width 252 height 30
